Goal: Information Seeking & Learning: Learn about a topic

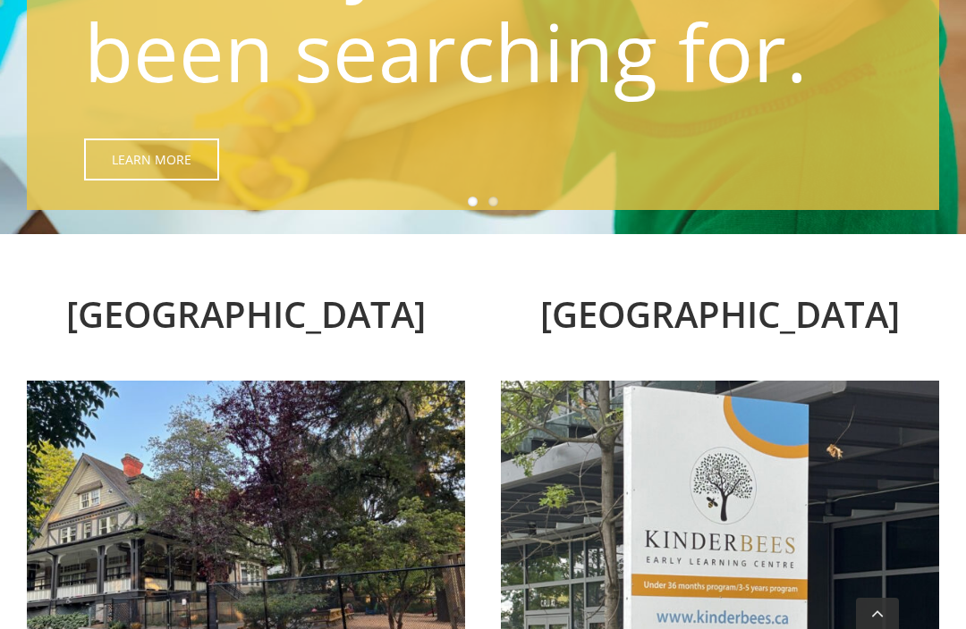
scroll to position [573, 0]
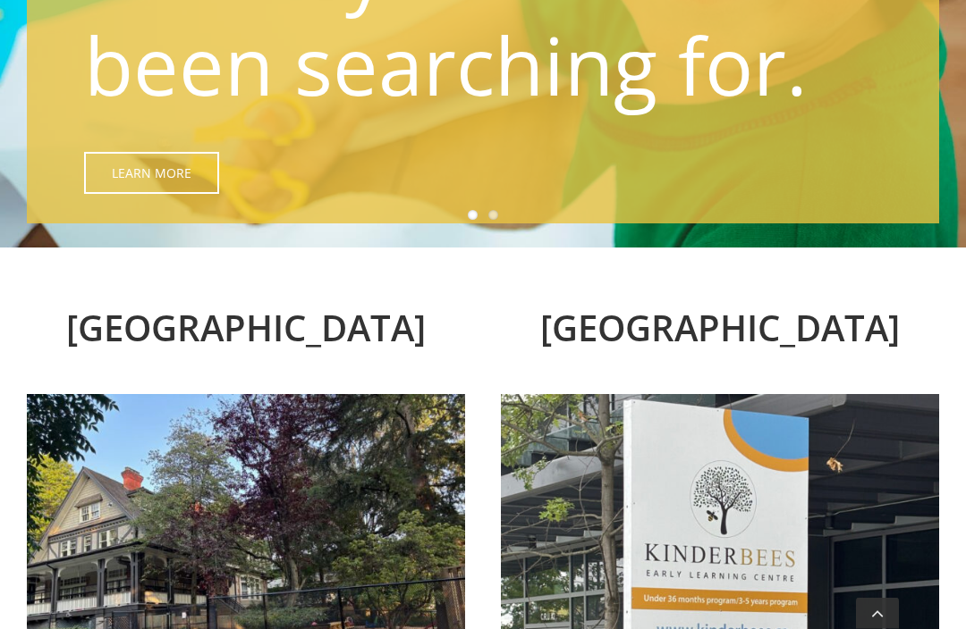
click at [357, 341] on h2 "North Vancouver" at bounding box center [246, 329] width 438 height 54
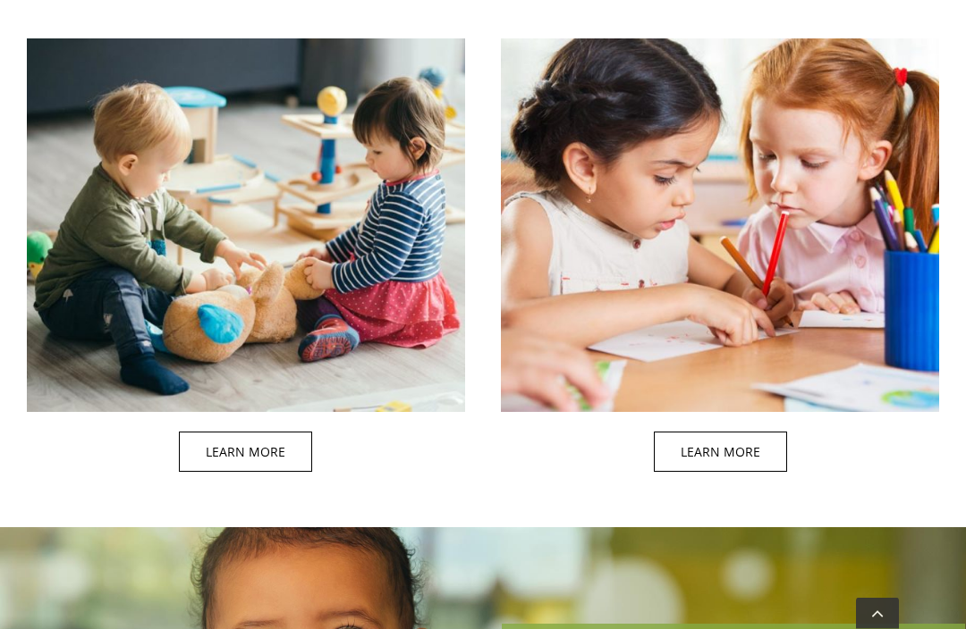
scroll to position [1705, 0]
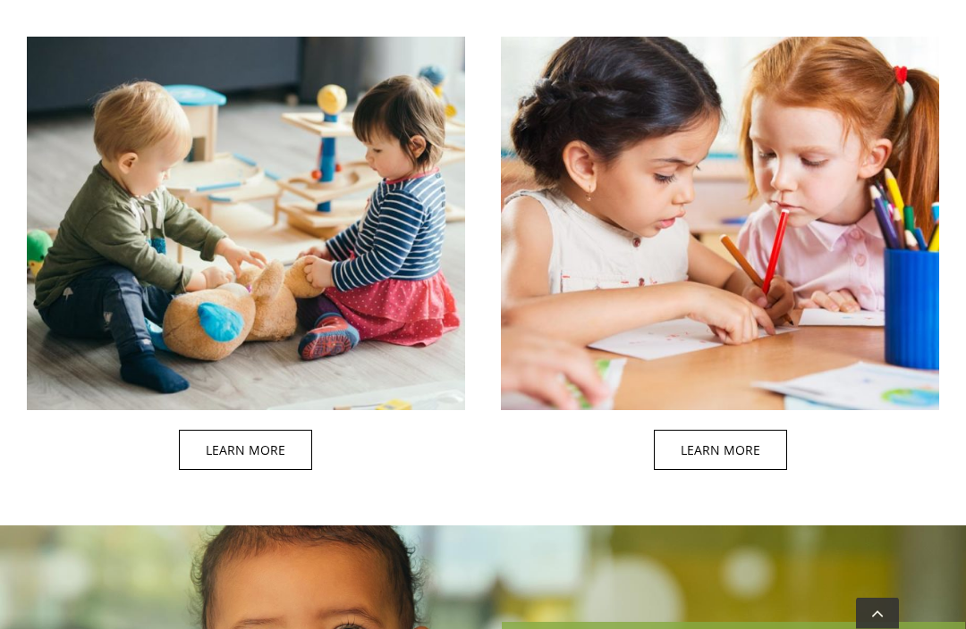
click at [747, 432] on span at bounding box center [738, 209] width 438 height 564
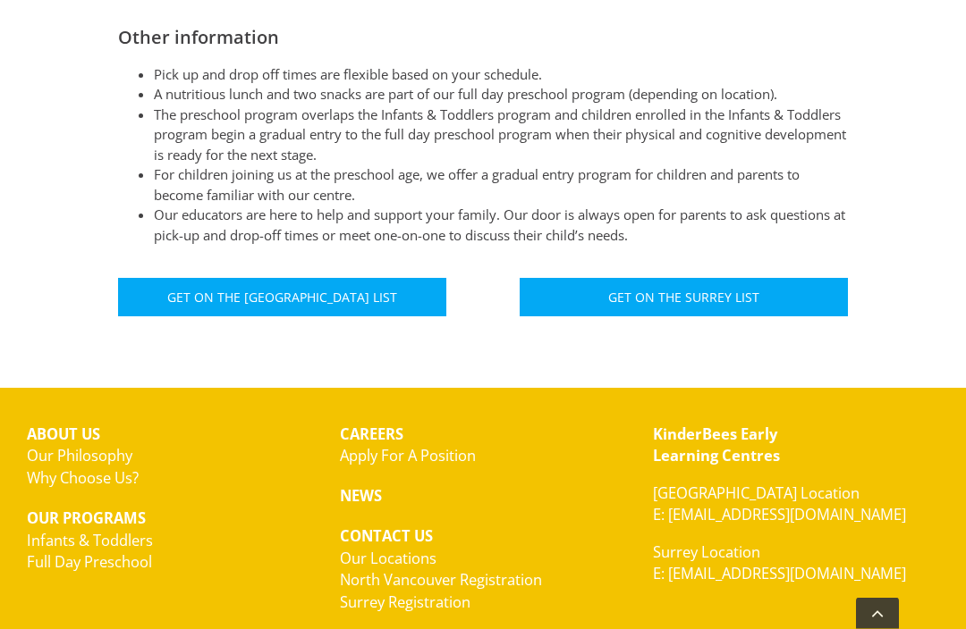
scroll to position [1108, 0]
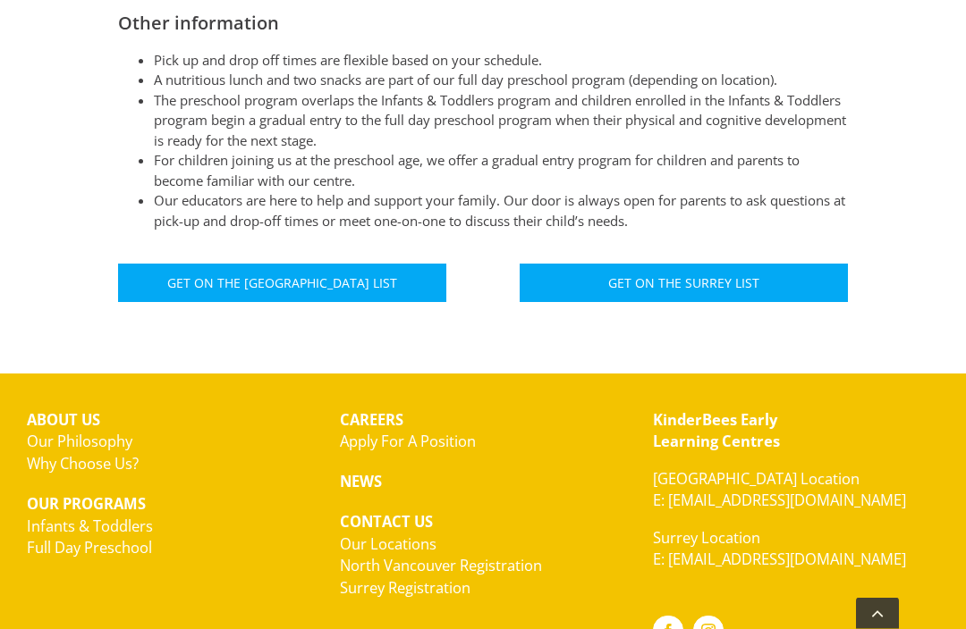
click at [67, 432] on link "Our Philosophy" at bounding box center [80, 442] width 106 height 21
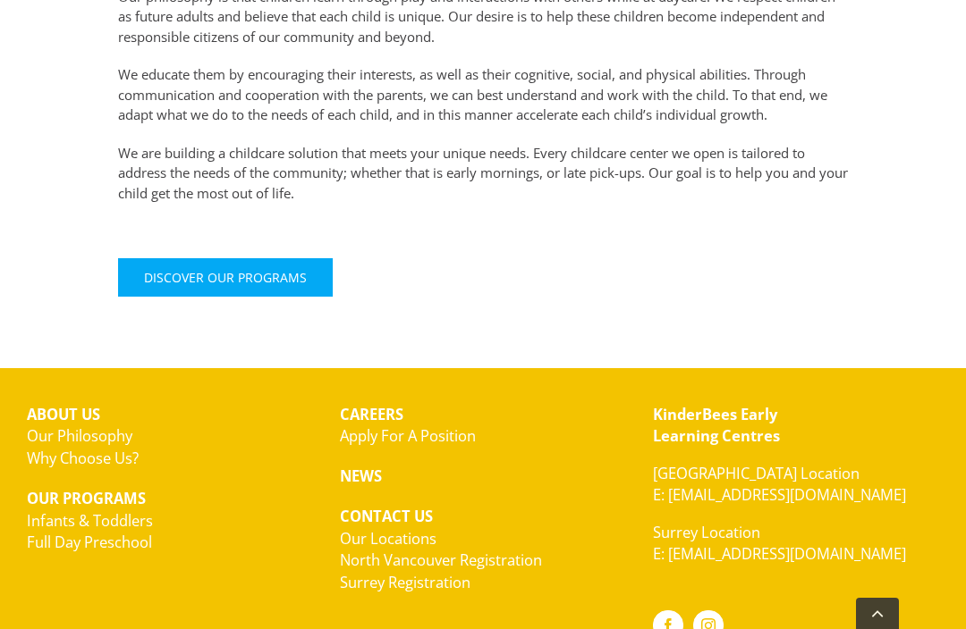
scroll to position [739, 0]
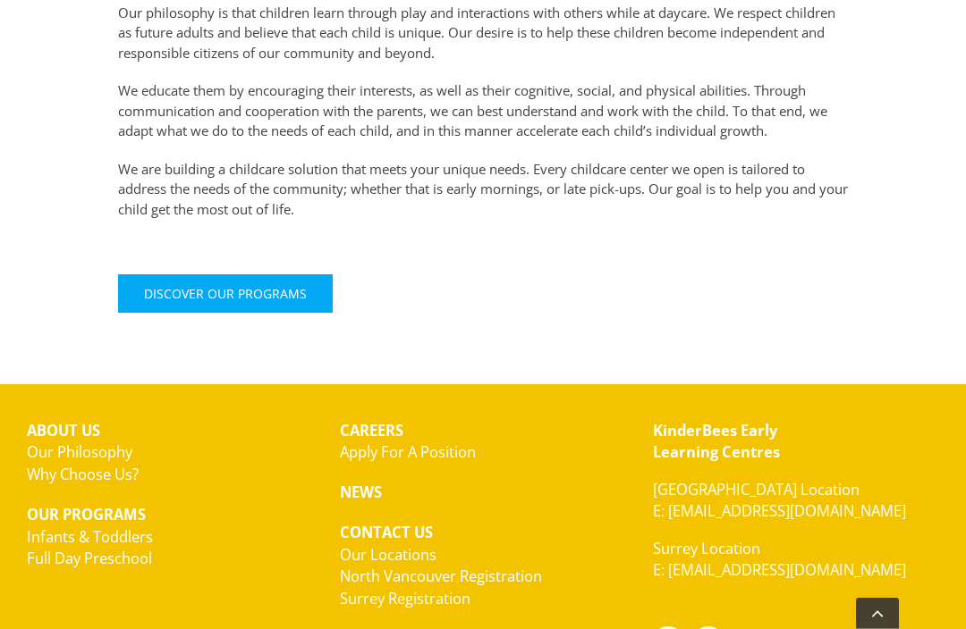
click at [179, 287] on span "Discover Our Programs" at bounding box center [225, 294] width 163 height 15
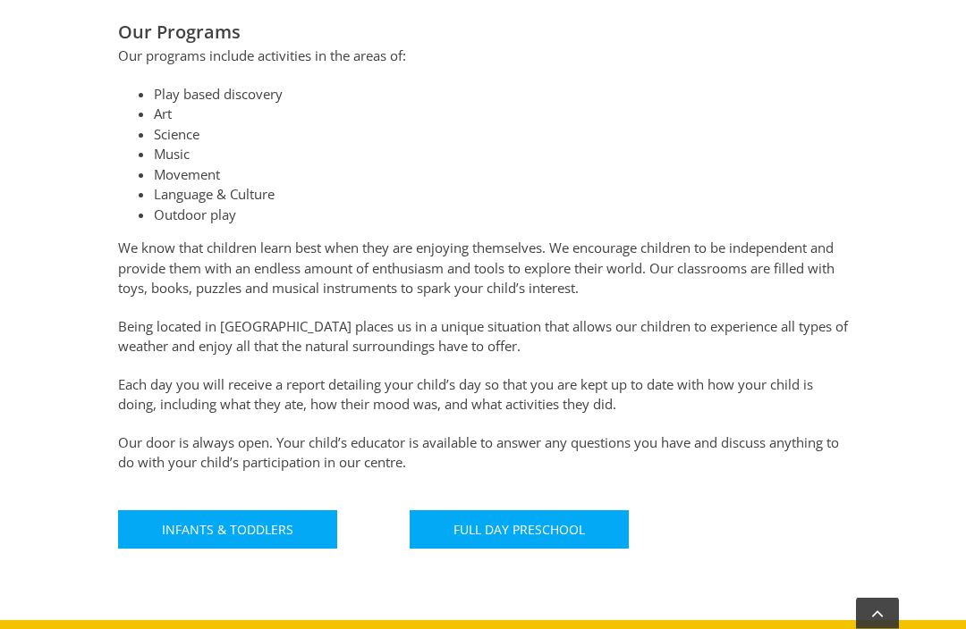
scroll to position [833, 0]
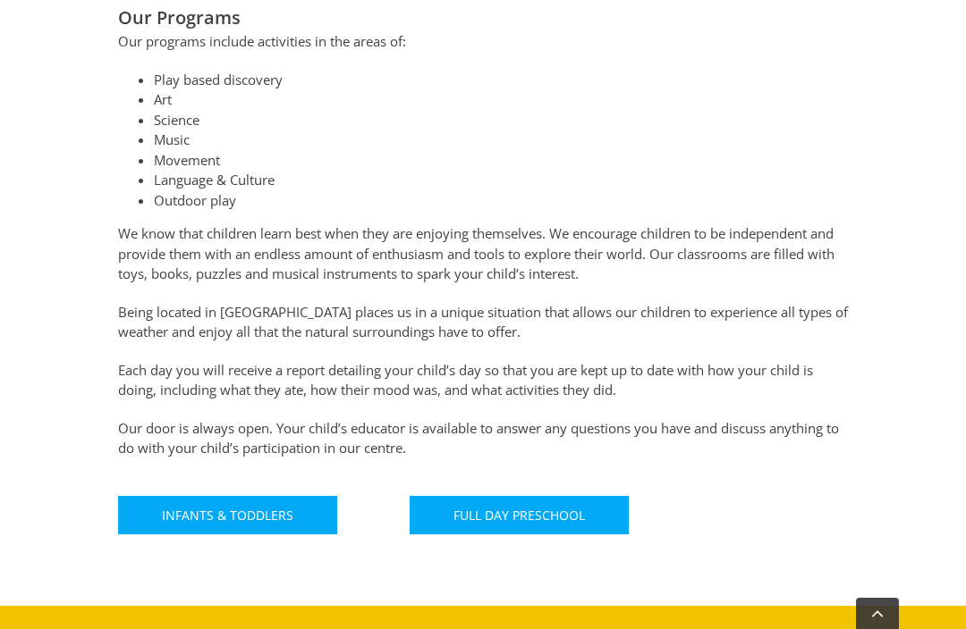
click at [563, 519] on link "Full Day Preschool" at bounding box center [518, 515] width 219 height 38
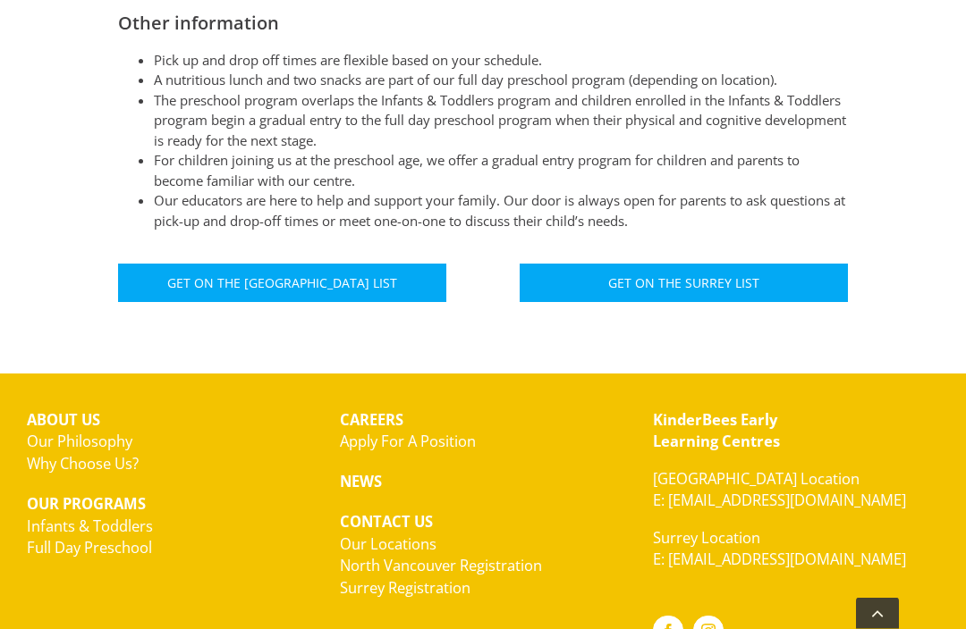
scroll to position [1108, 0]
